Goal: Check status: Check status

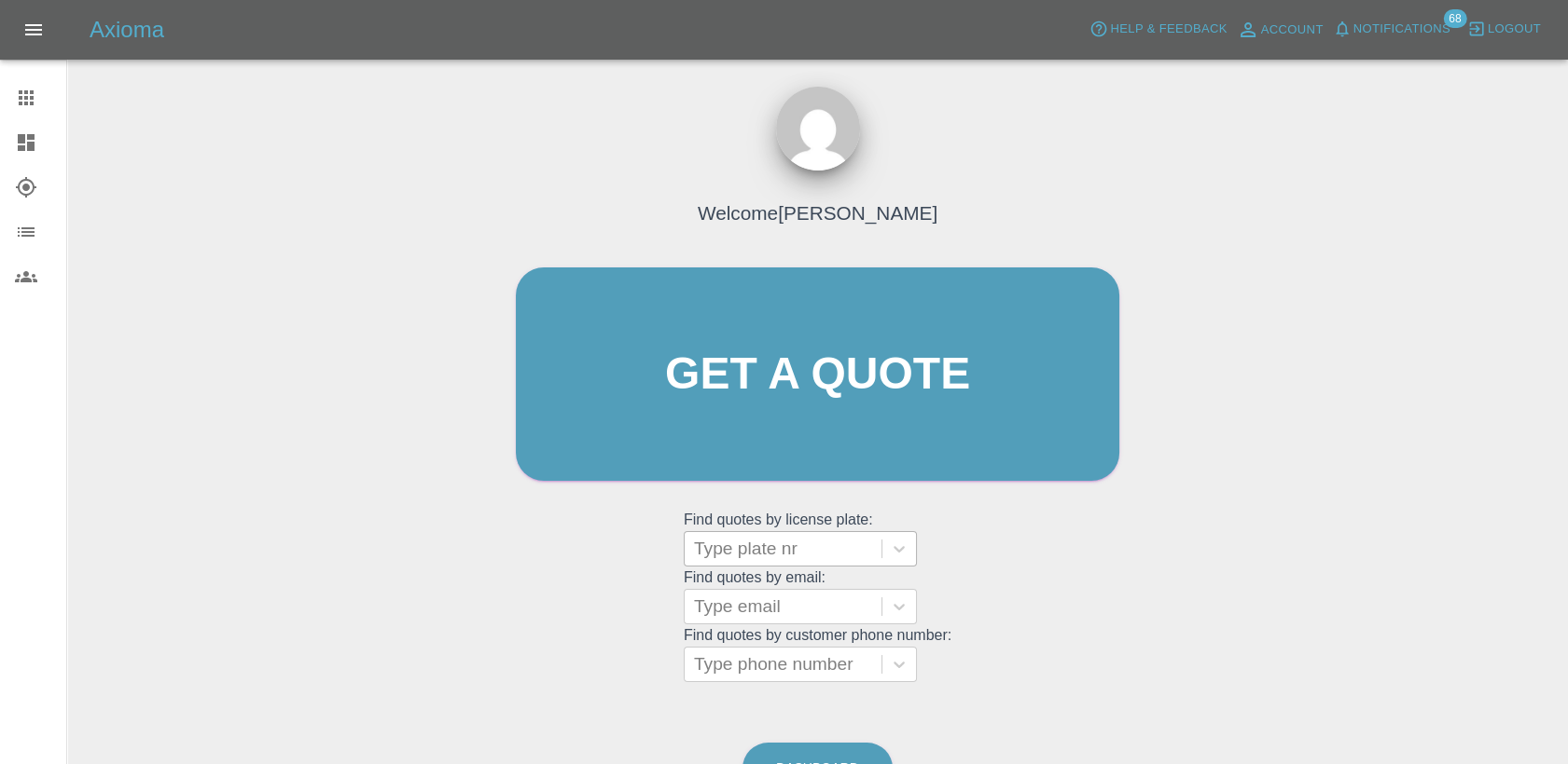
click at [773, 561] on div at bounding box center [783, 549] width 178 height 26
paste input "DS25KPK"
type input "DS25KPK"
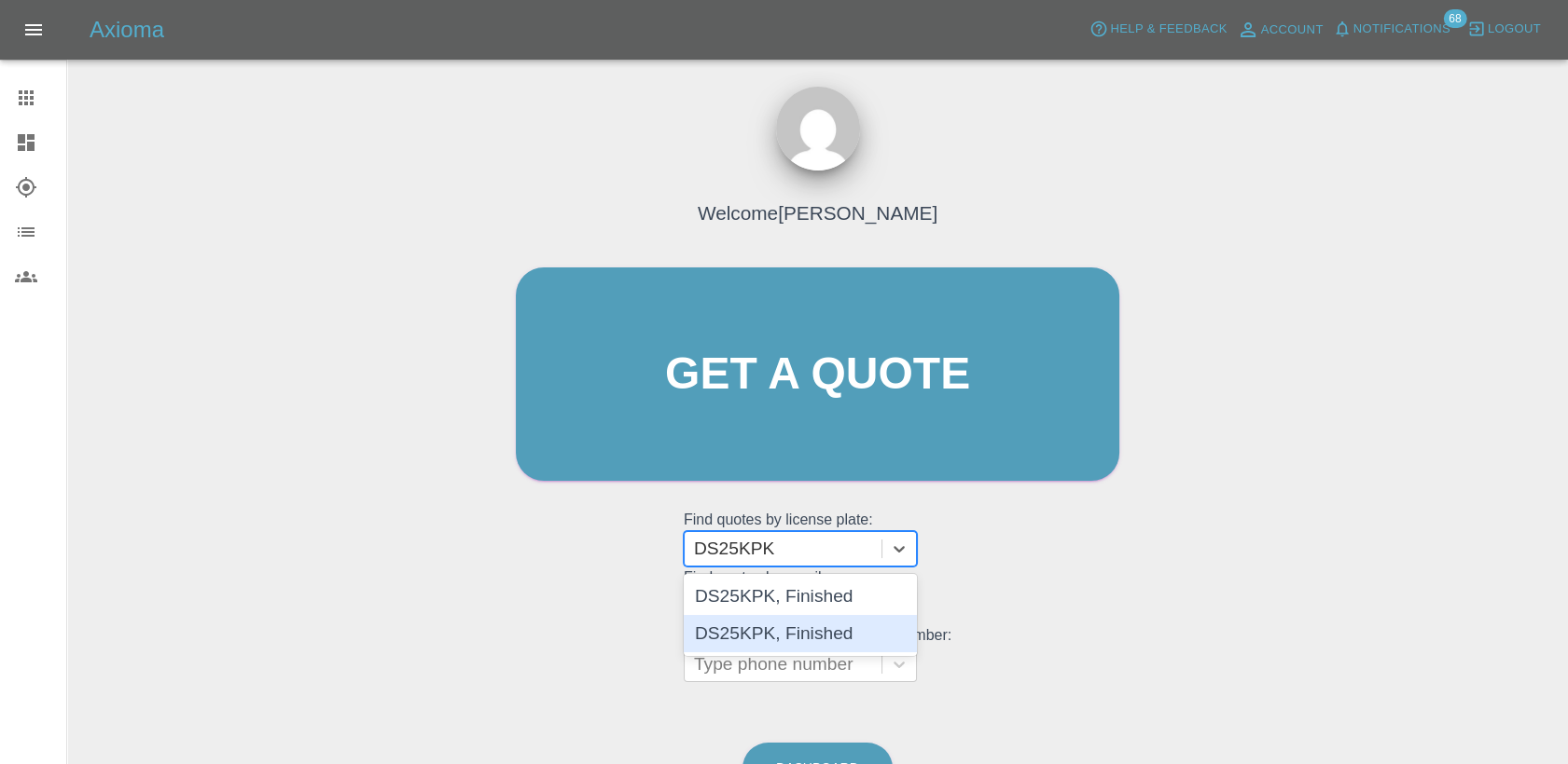
click at [807, 620] on div "DS25KPK, Finished" at bounding box center [801, 634] width 233 height 37
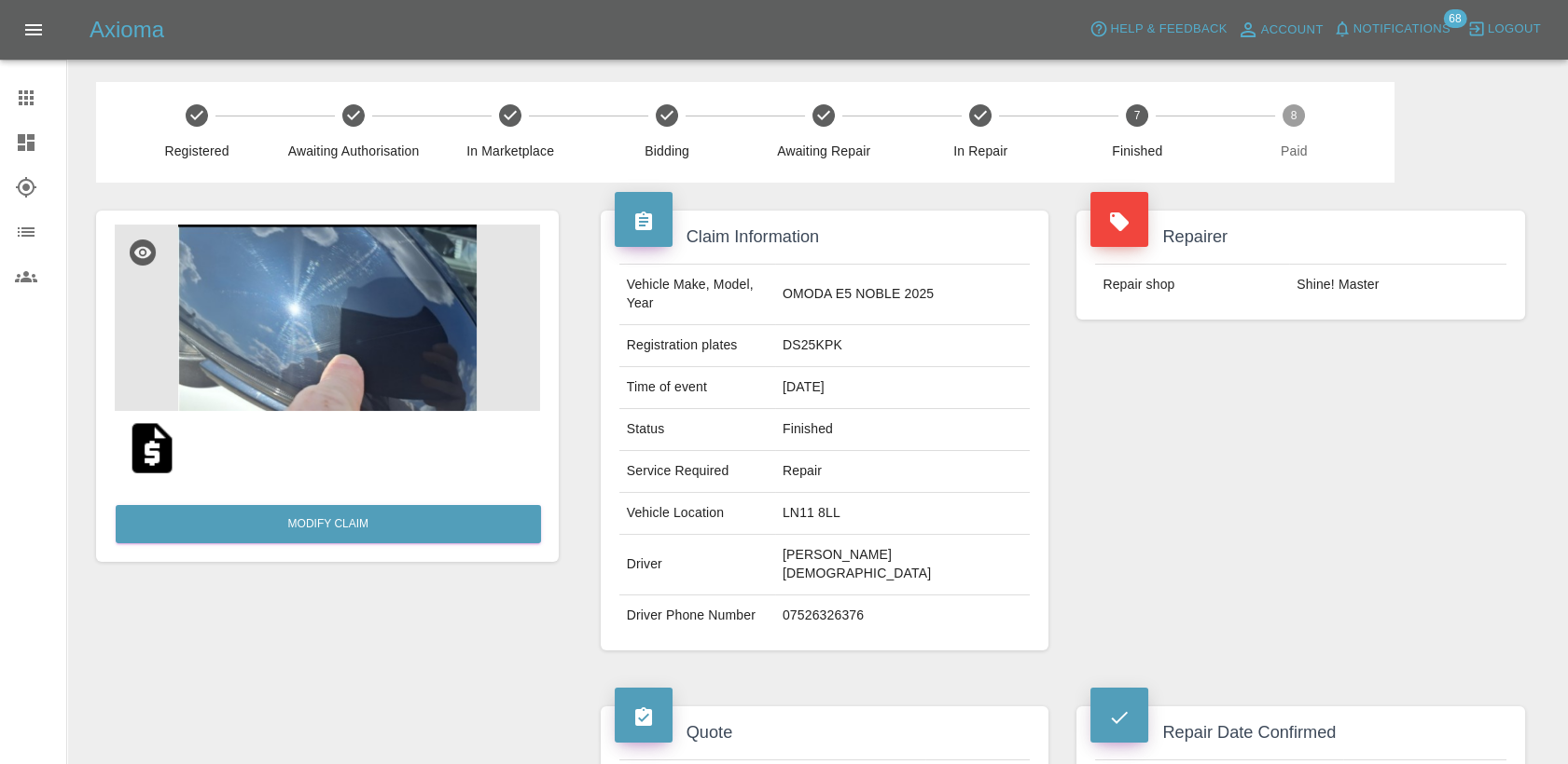
click at [161, 441] on img at bounding box center [152, 448] width 60 height 60
click at [39, 99] on div at bounding box center [40, 98] width 52 height 23
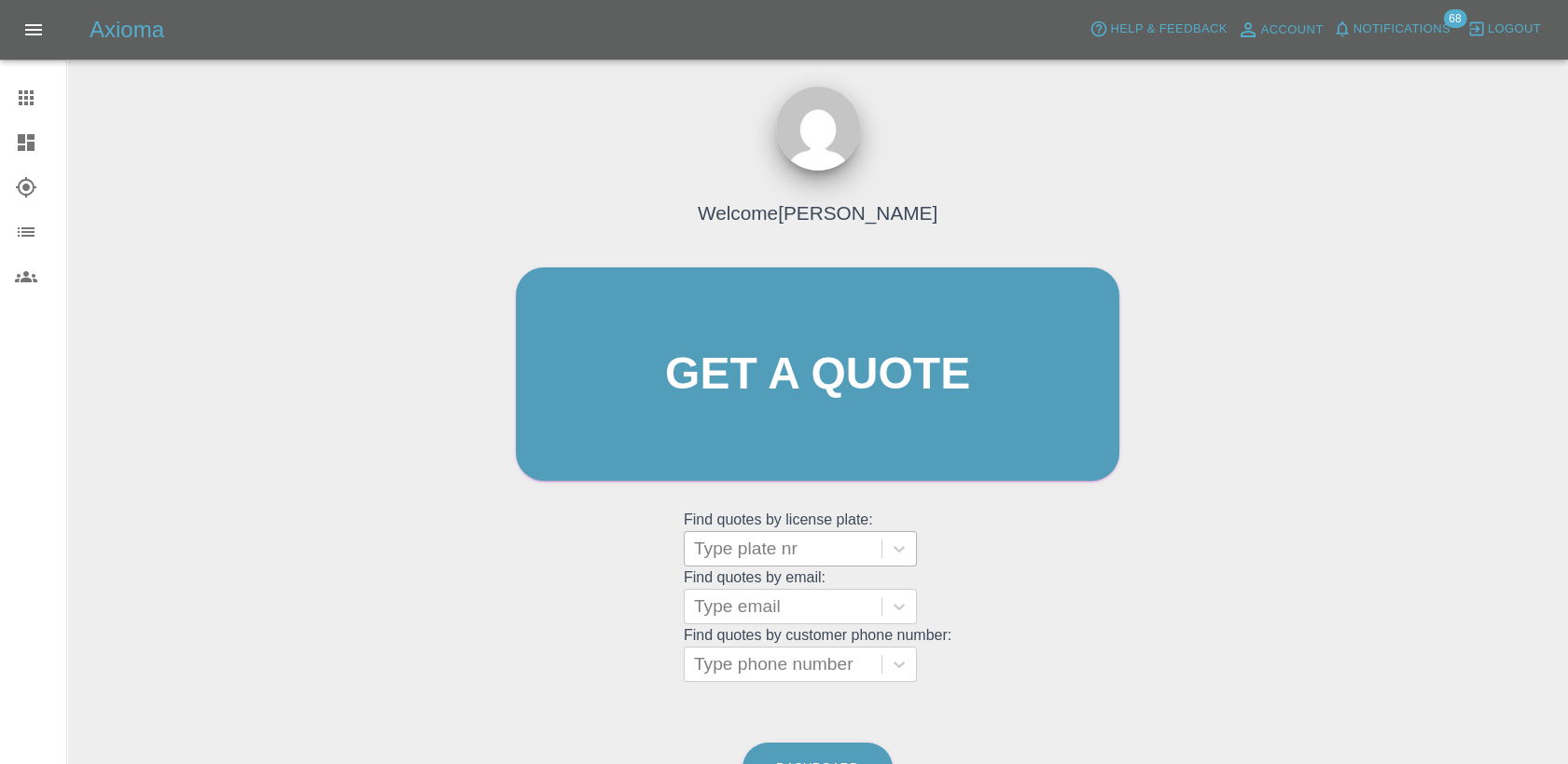
click at [775, 562] on div "Type plate nr" at bounding box center [783, 549] width 197 height 33
paste input "MV21YTL"
type input "MV21YTL"
paste input "WN73 FGZ"
click at [755, 545] on input "WN73 FGZ" at bounding box center [741, 549] width 95 height 23
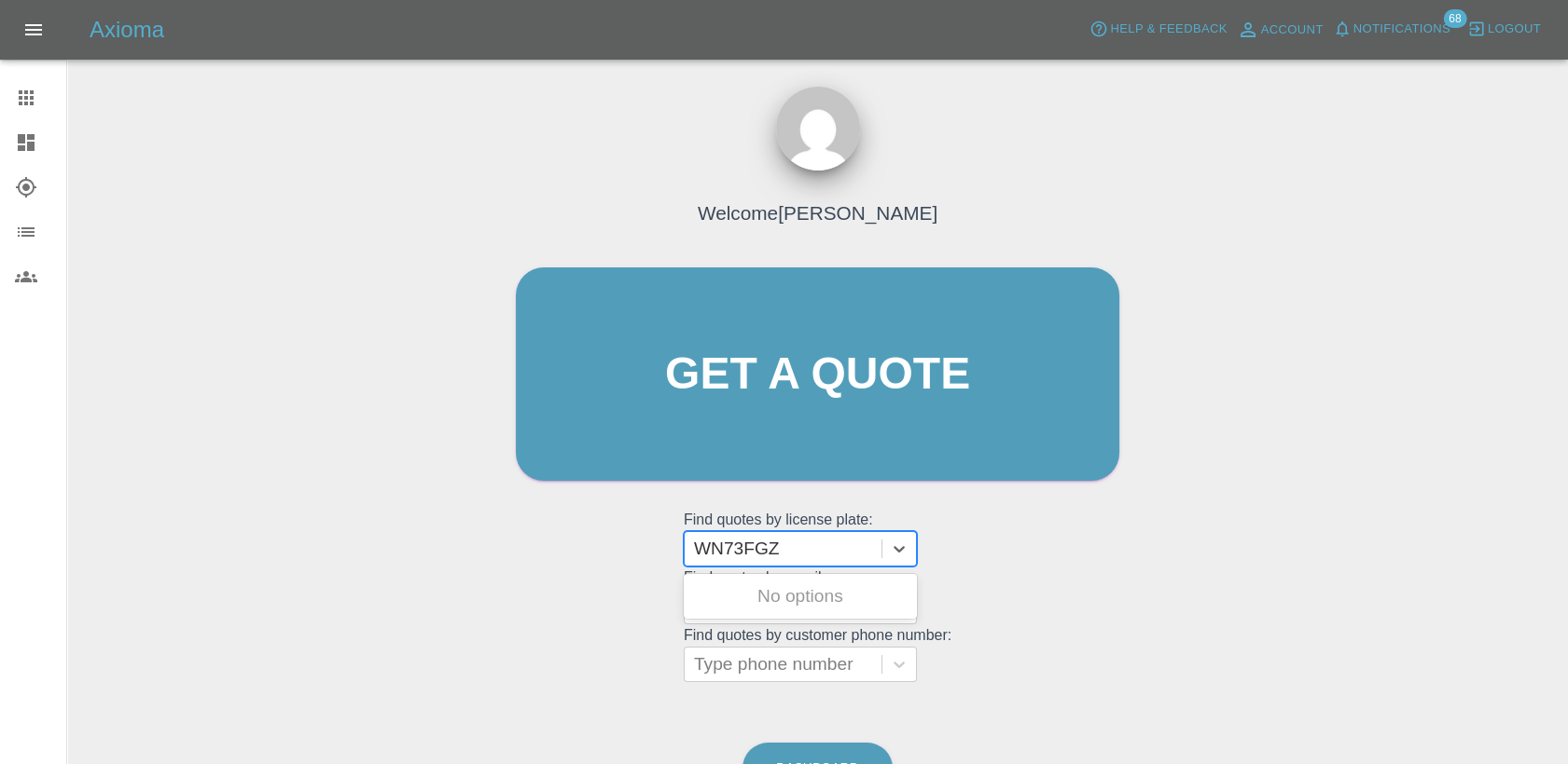
type input "WN73FGZ"
paste input "WN73 FGZ"
click at [754, 548] on input "WN73 FGZ" at bounding box center [741, 549] width 95 height 23
type input "WN73FGZ"
drag, startPoint x: 815, startPoint y: 539, endPoint x: 649, endPoint y: 559, distance: 167.2
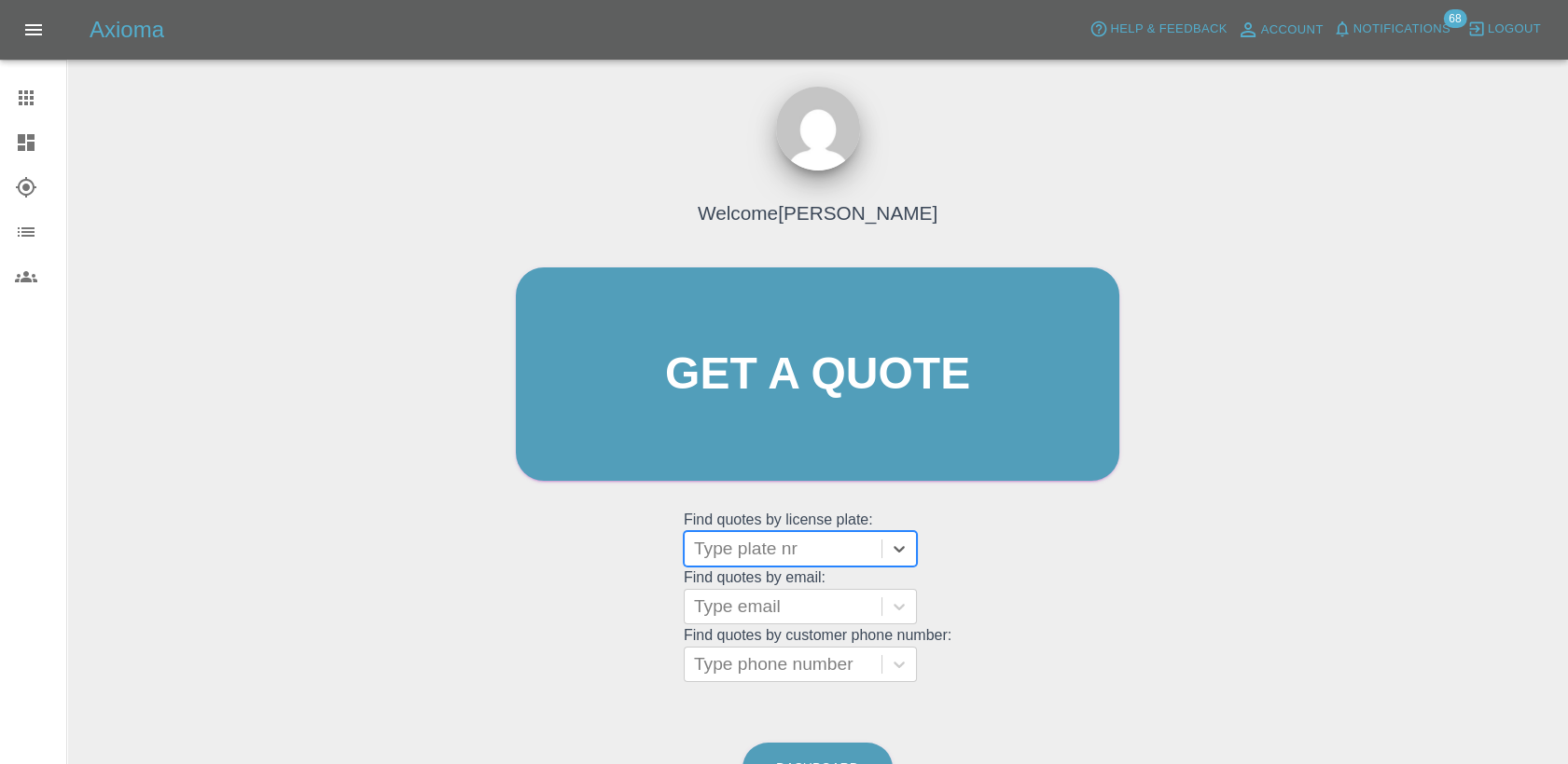
click at [649, 559] on div "Welcome [PERSON_NAME] Get a quote Get a quote Find quotes by license plate: Typ…" at bounding box center [817, 409] width 643 height 563
